Goal: Transaction & Acquisition: Purchase product/service

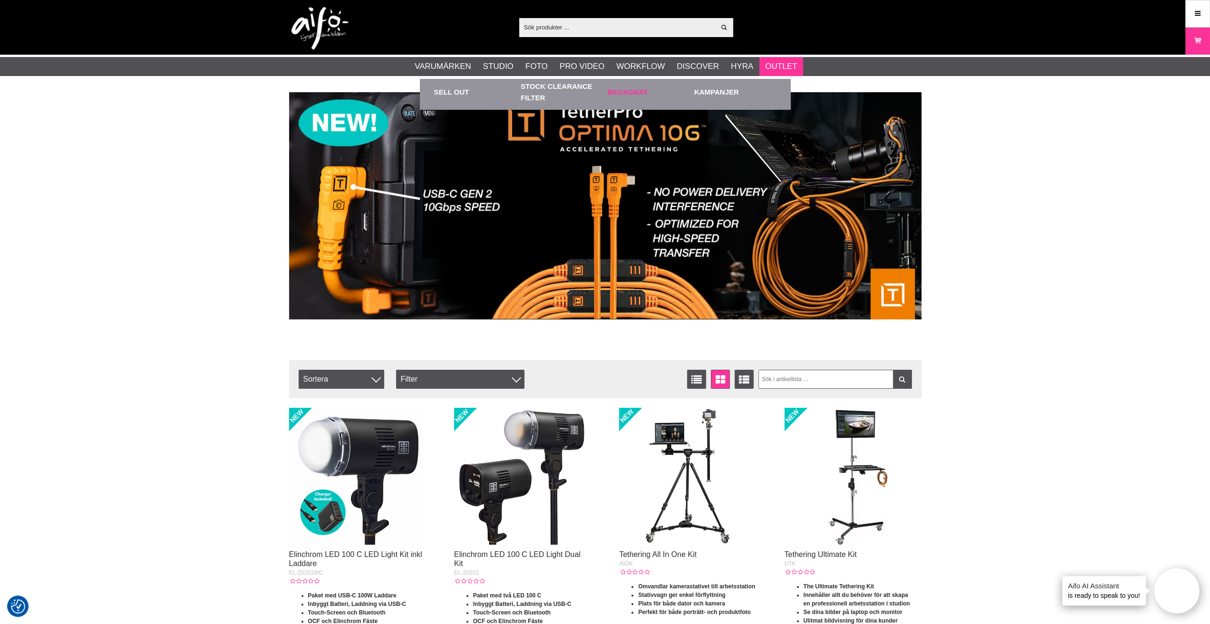
click at [627, 91] on link "Begagnat" at bounding box center [649, 92] width 82 height 26
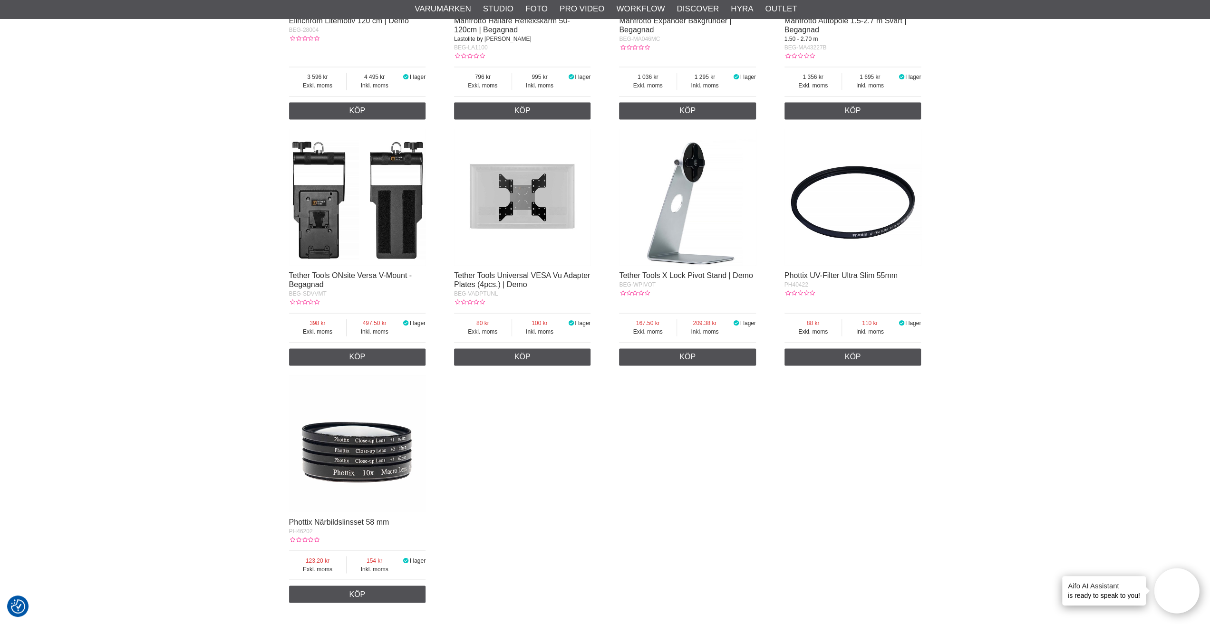
scroll to position [1474, 0]
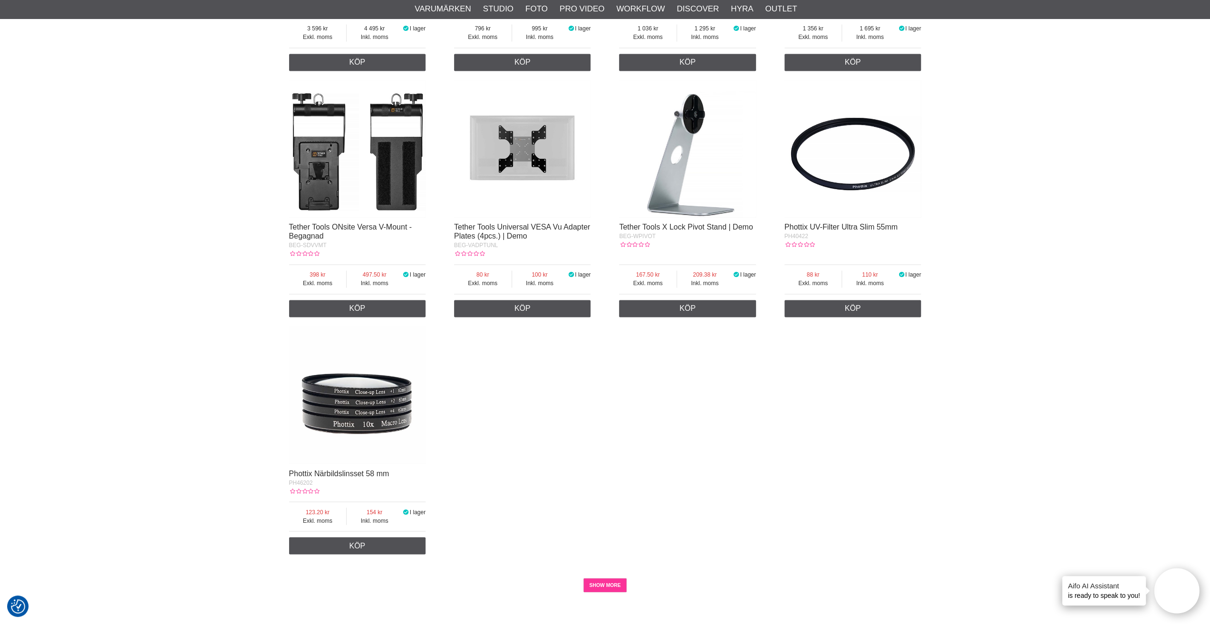
click at [609, 592] on link "SHOW MORE" at bounding box center [604, 585] width 43 height 14
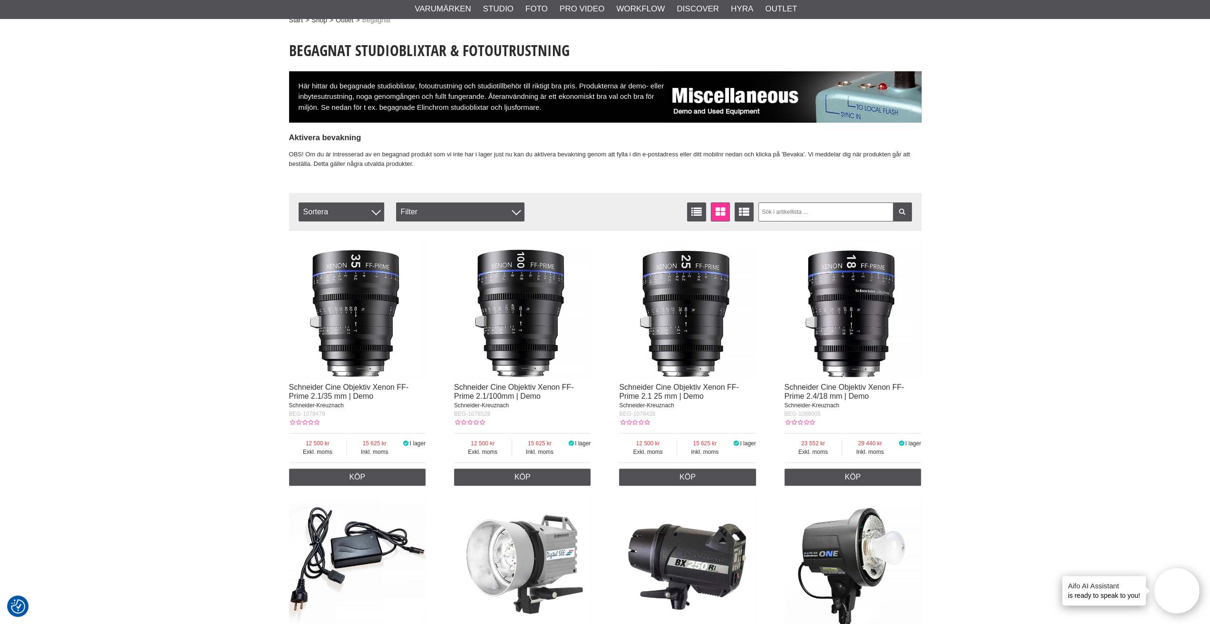
scroll to position [0, 0]
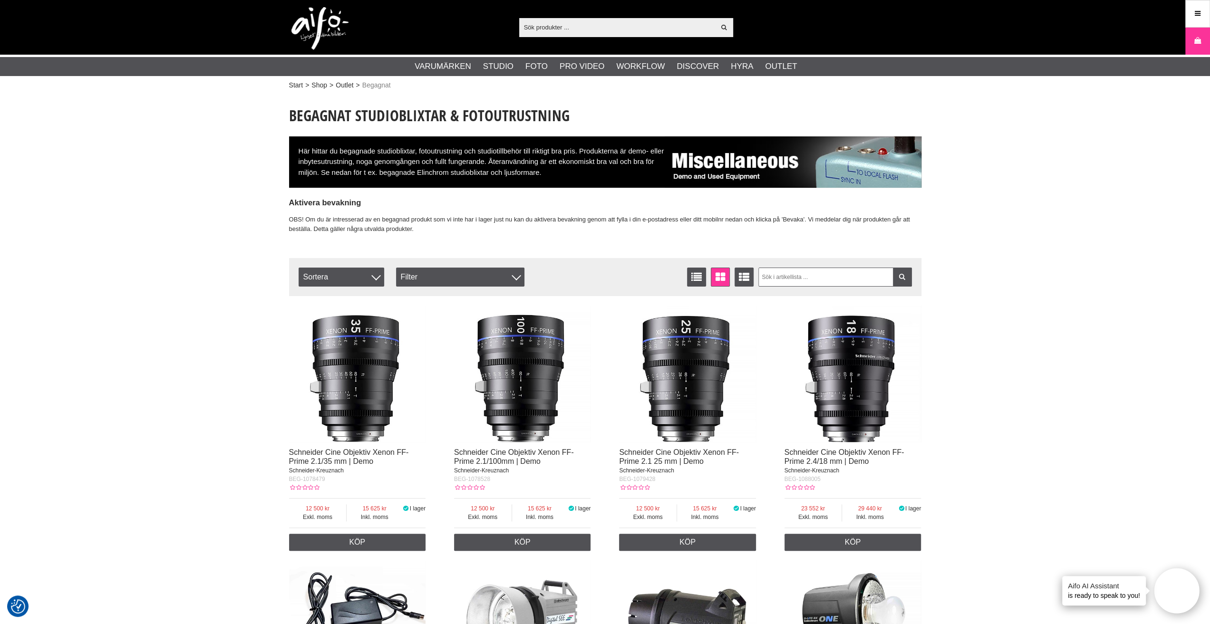
click at [526, 29] on input "text" at bounding box center [617, 27] width 196 height 14
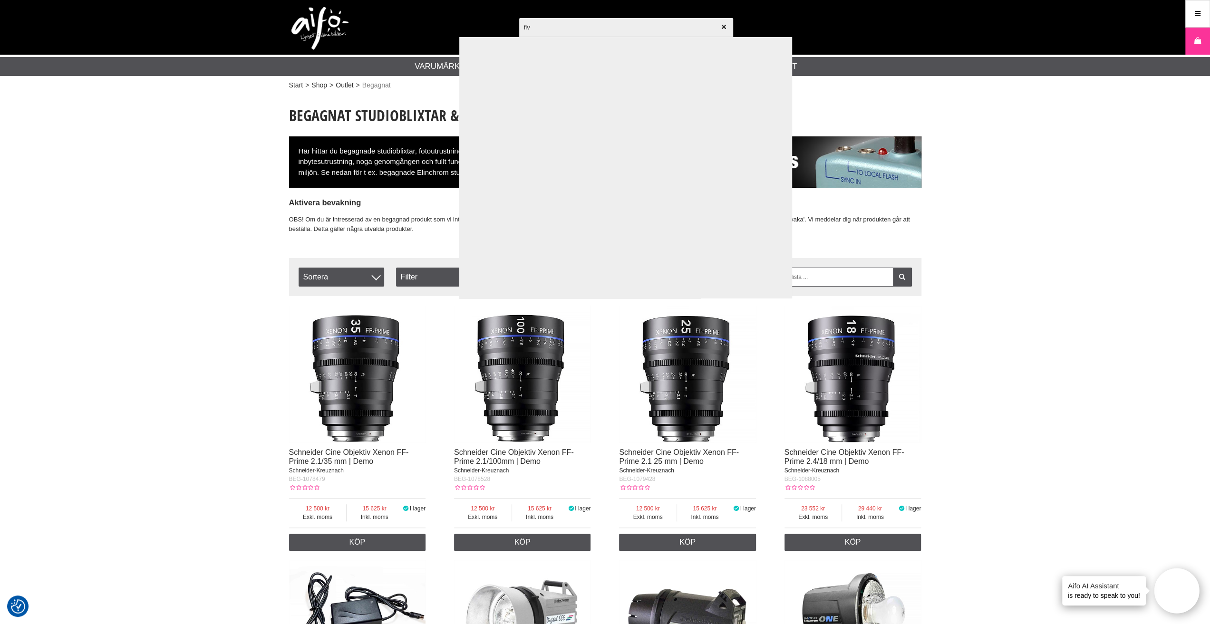
type input "five"
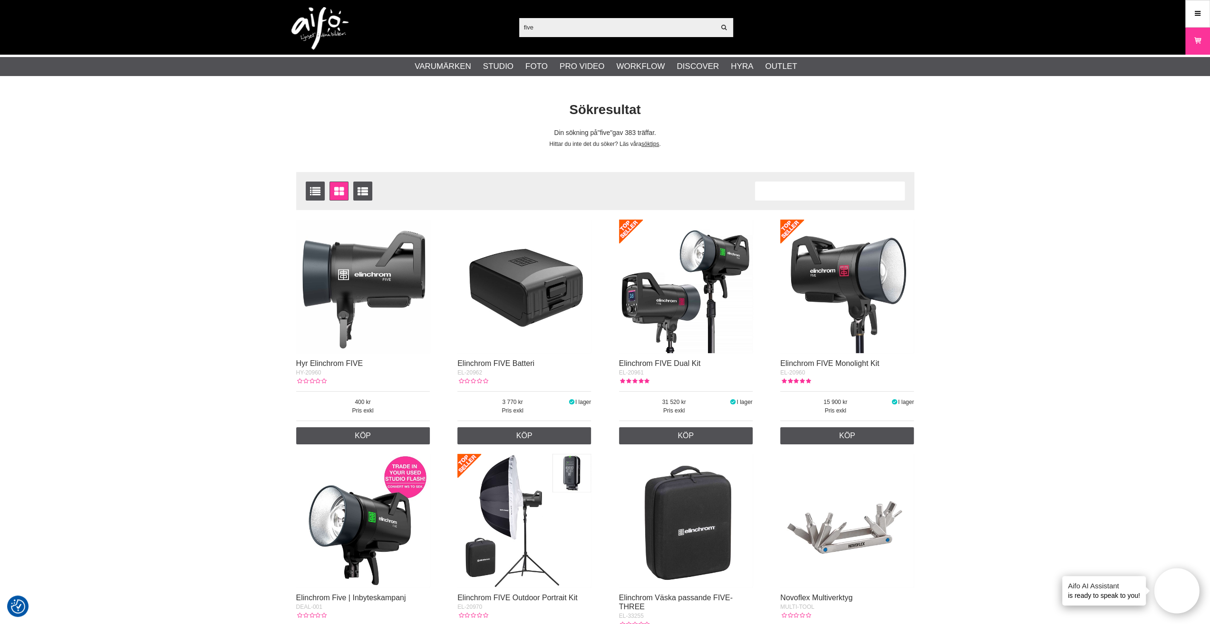
click at [868, 298] on img at bounding box center [847, 287] width 134 height 134
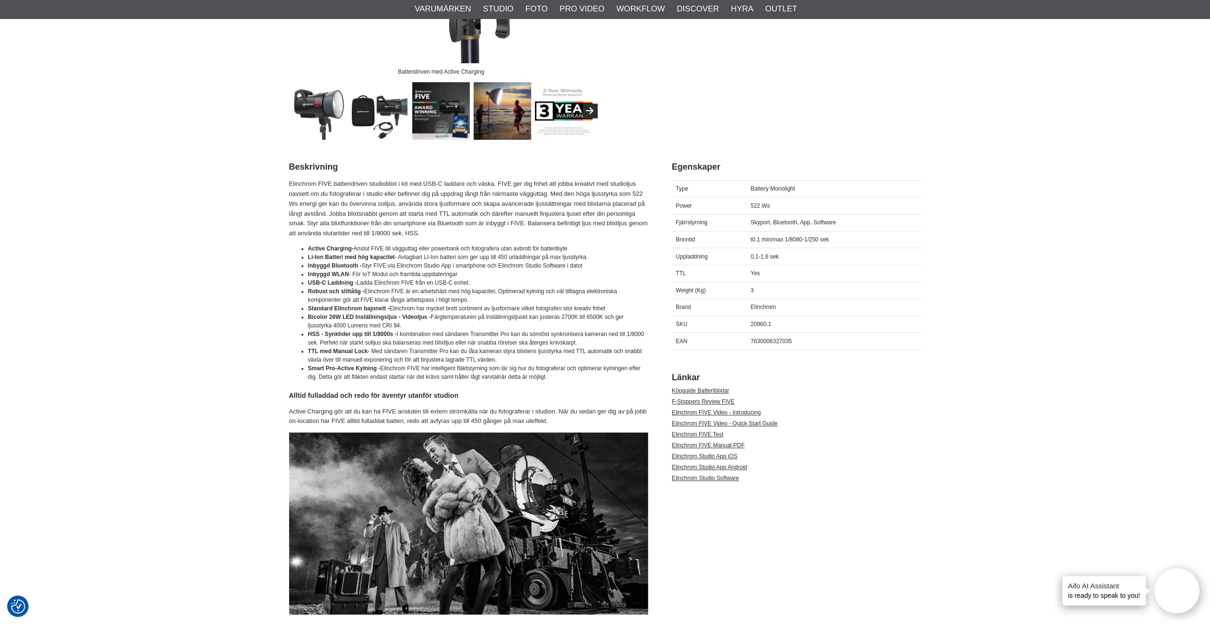
scroll to position [428, 0]
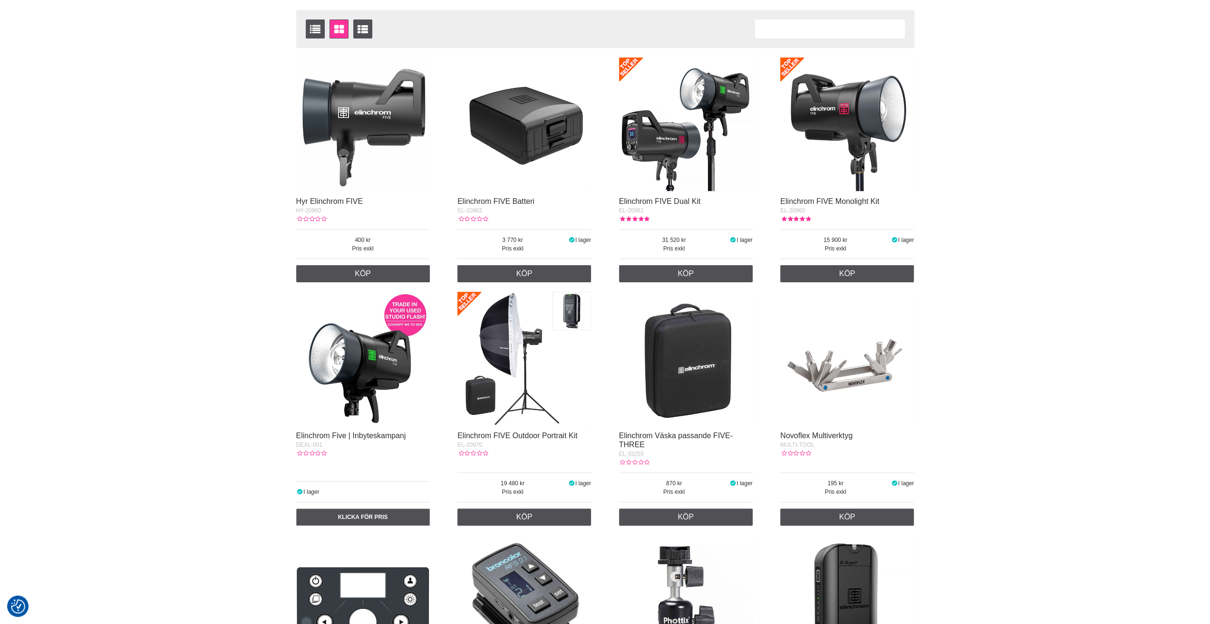
scroll to position [190, 0]
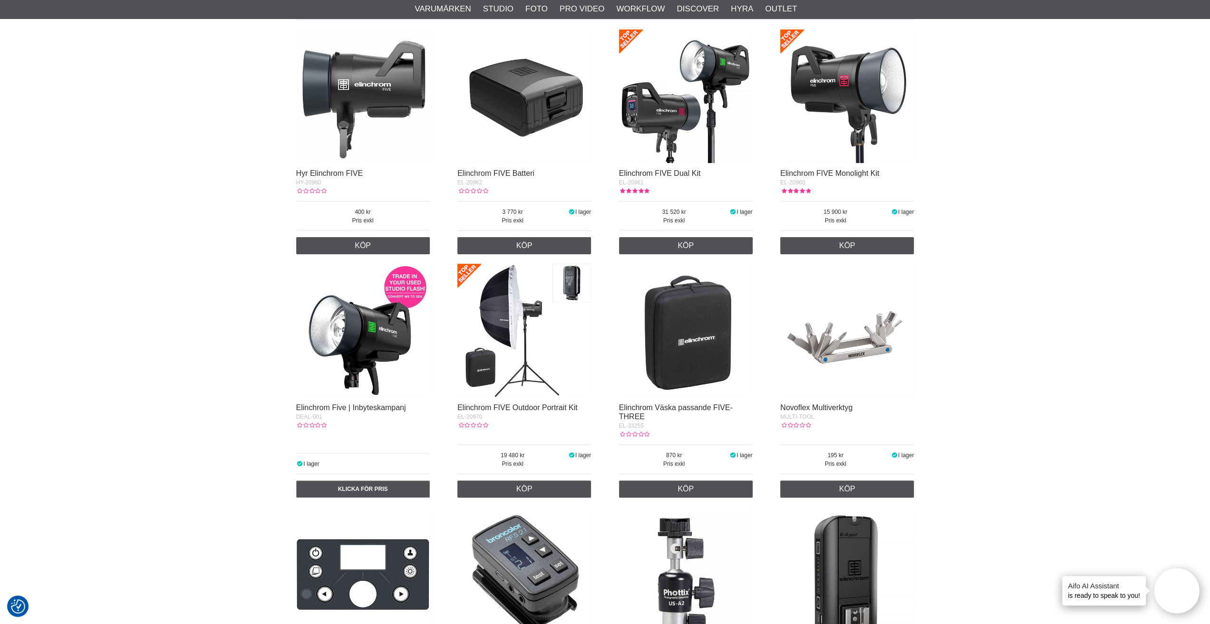
click at [367, 329] on img at bounding box center [363, 331] width 134 height 134
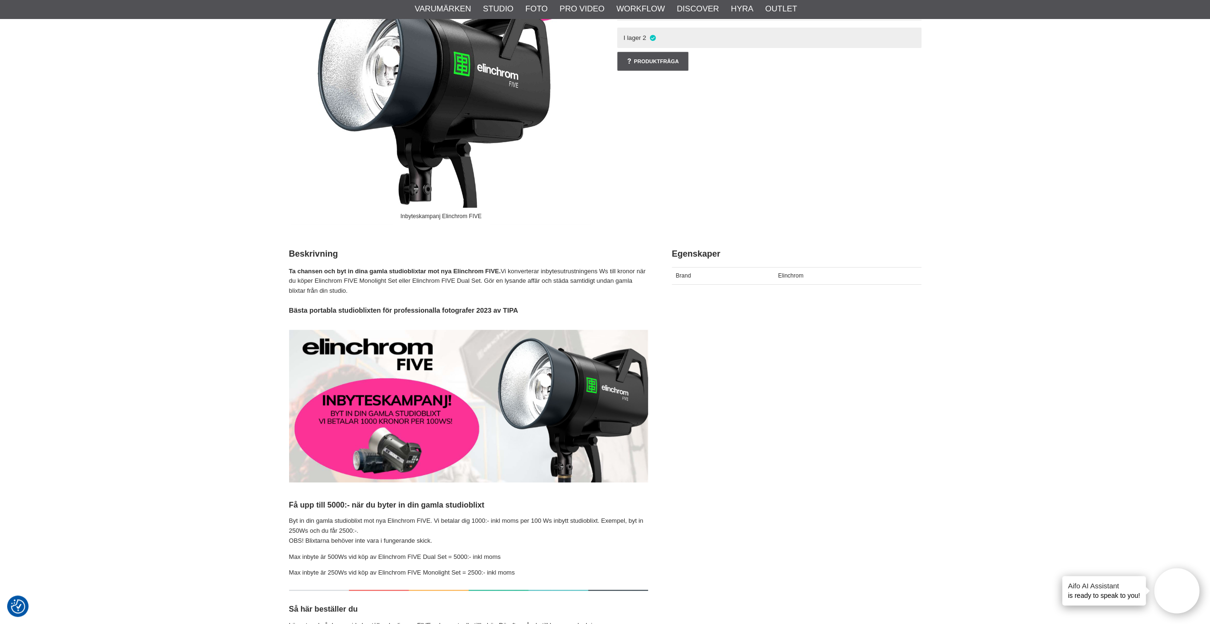
scroll to position [95, 0]
